Goal: Task Accomplishment & Management: Use online tool/utility

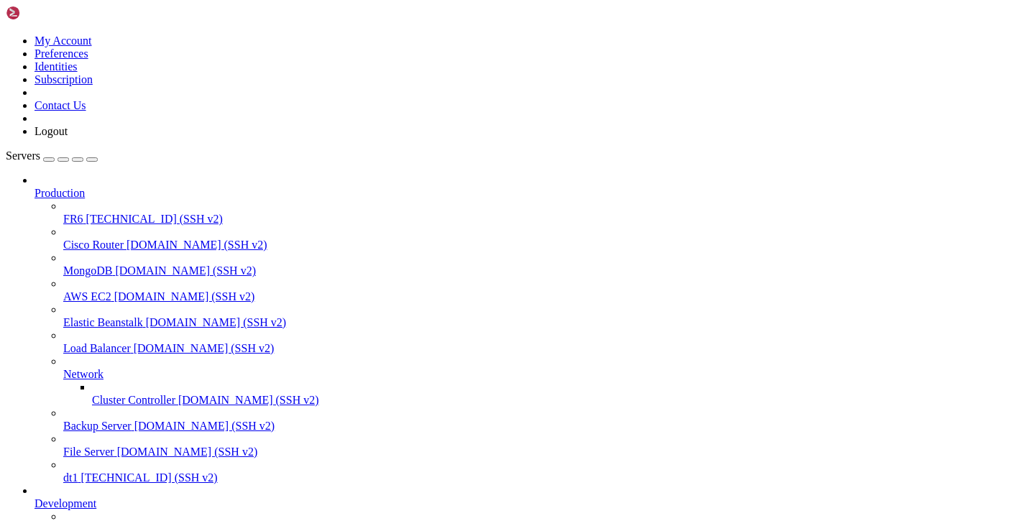
scroll to position [135, 0]
click at [63, 520] on span "batya-main" at bounding box center [89, 529] width 52 height 12
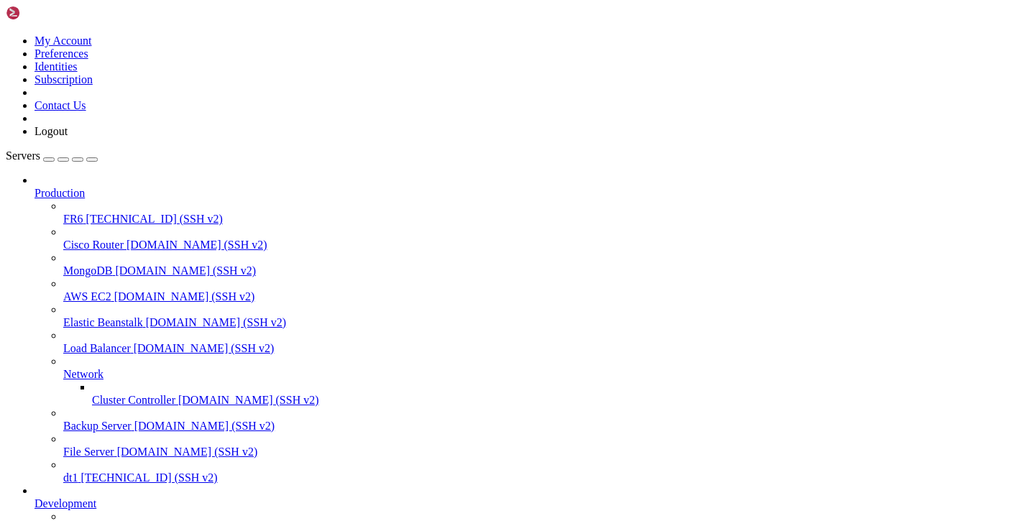
scroll to position [0, 0]
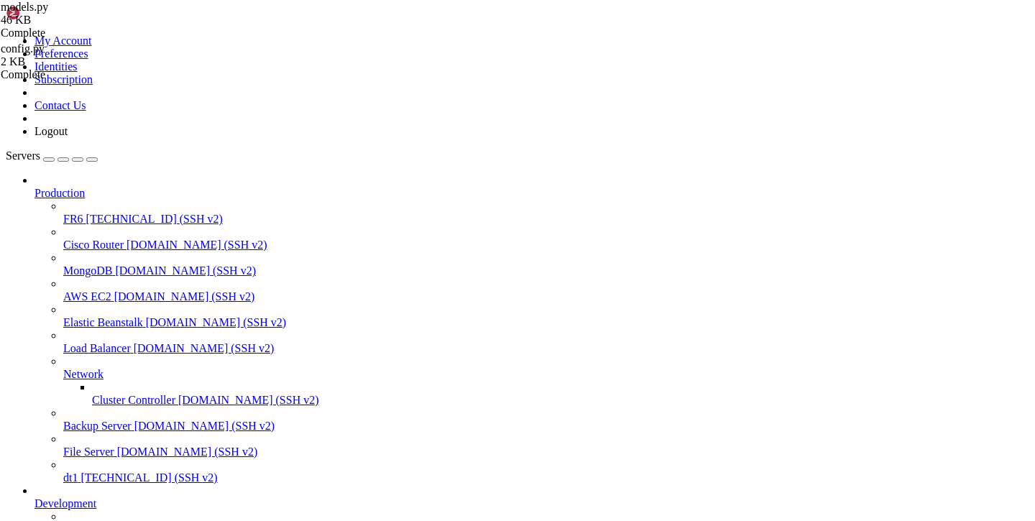
scroll to position [34, 0]
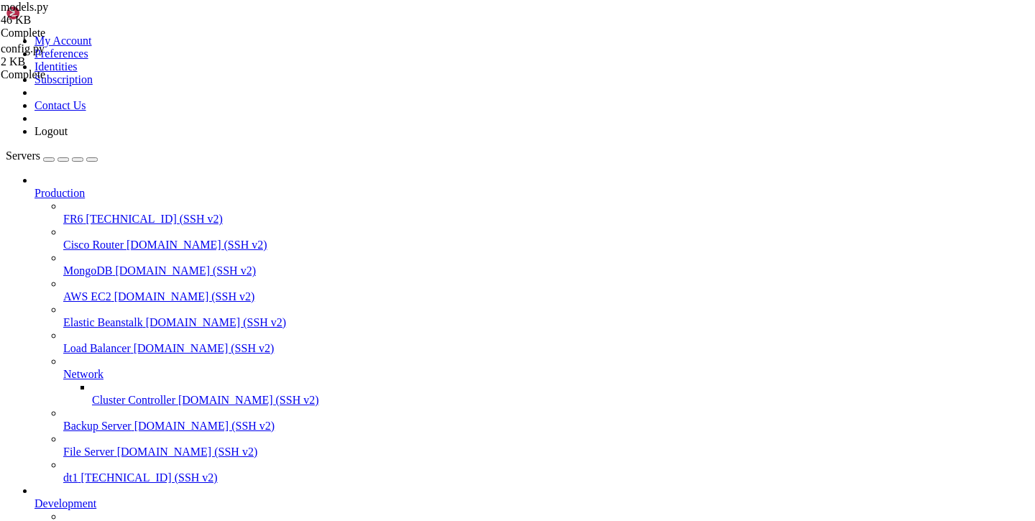
scroll to position [0, 0]
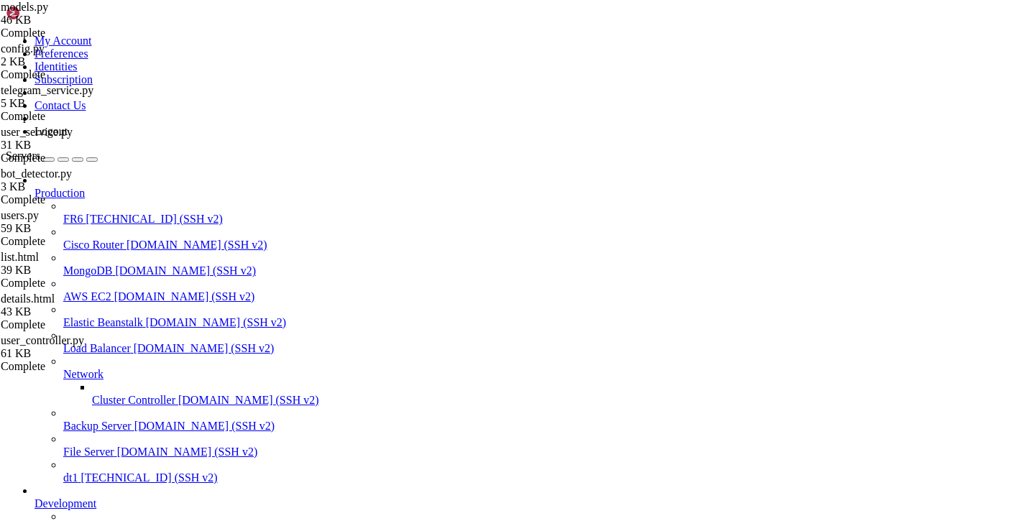
type input "/var/service/vpn-no-yk/migrations"
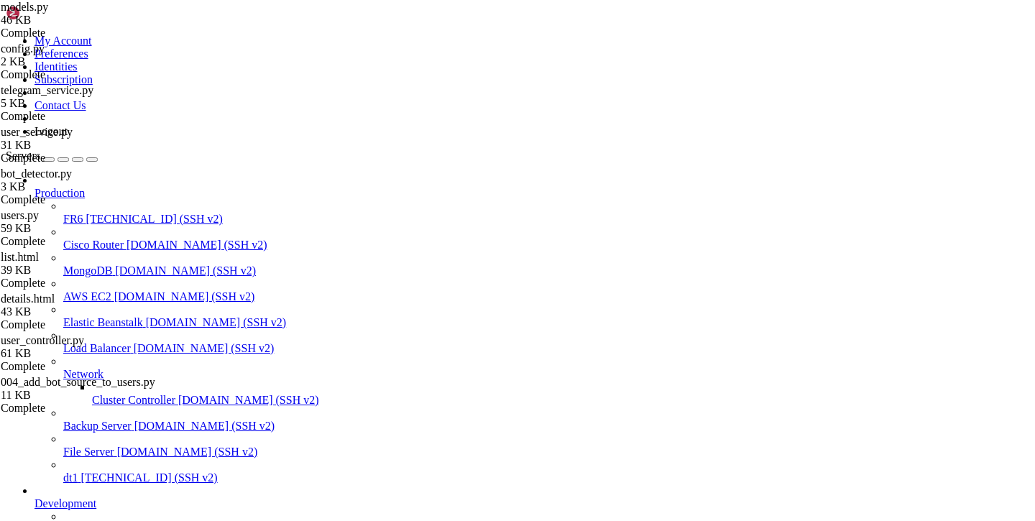
drag, startPoint x: 224, startPoint y: 1283, endPoint x: 415, endPoint y: 1285, distance: 190.5
copy x-row "004_add_bot_source_to_users.py"
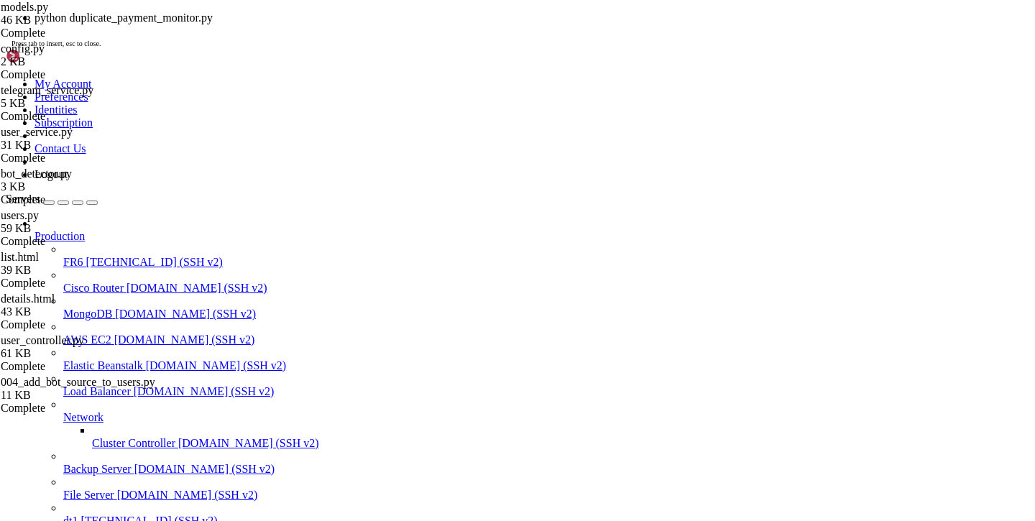
scroll to position [11, 0]
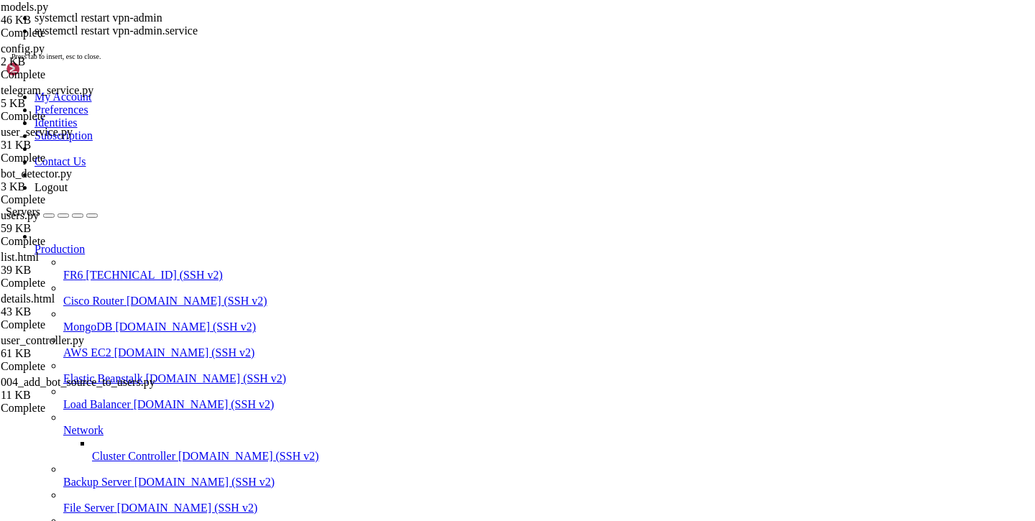
scroll to position [359, 0]
